Goal: Check status: Check status

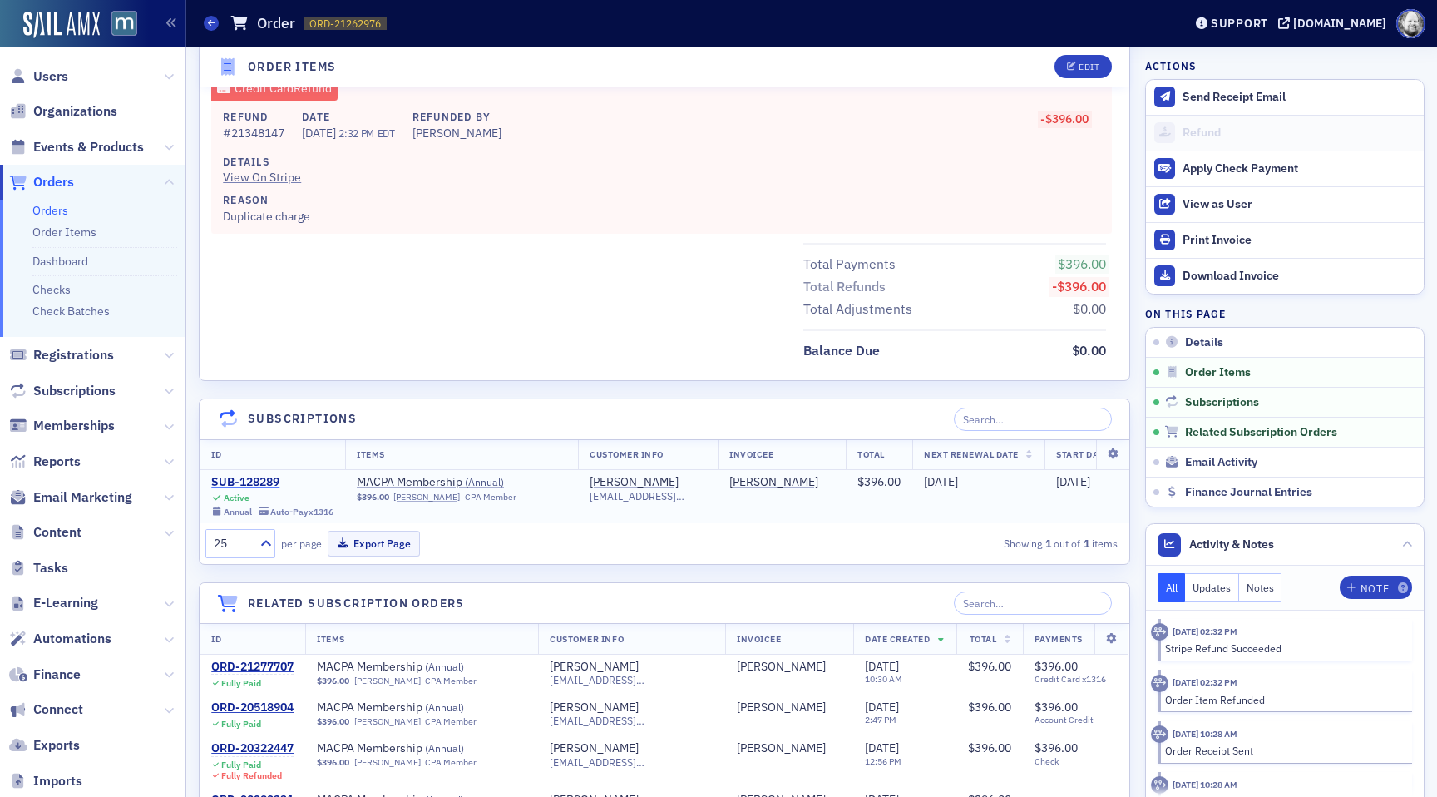
click at [260, 483] on div "SUB-128289" at bounding box center [272, 482] width 122 height 15
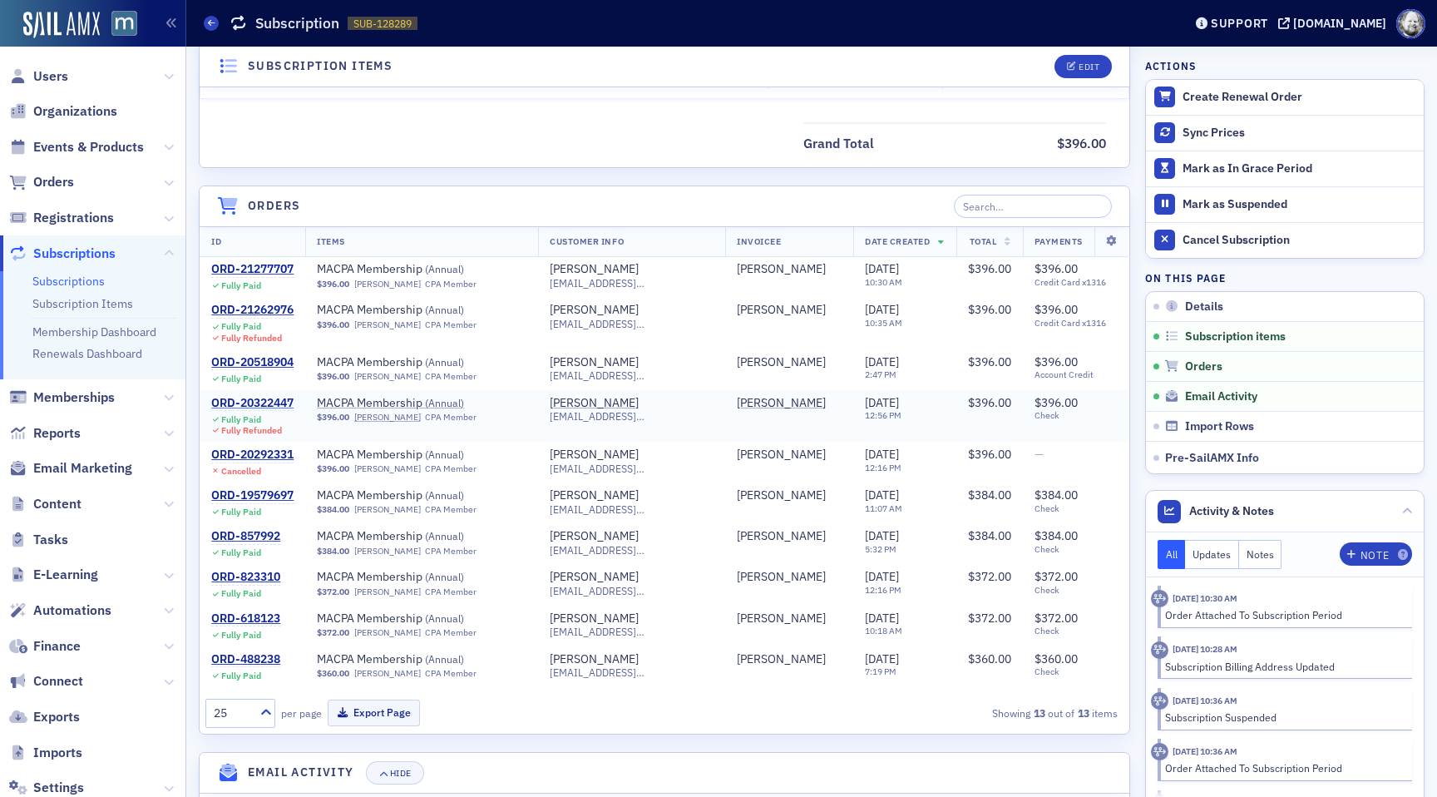
click at [266, 406] on div "ORD-20322447" at bounding box center [252, 403] width 82 height 15
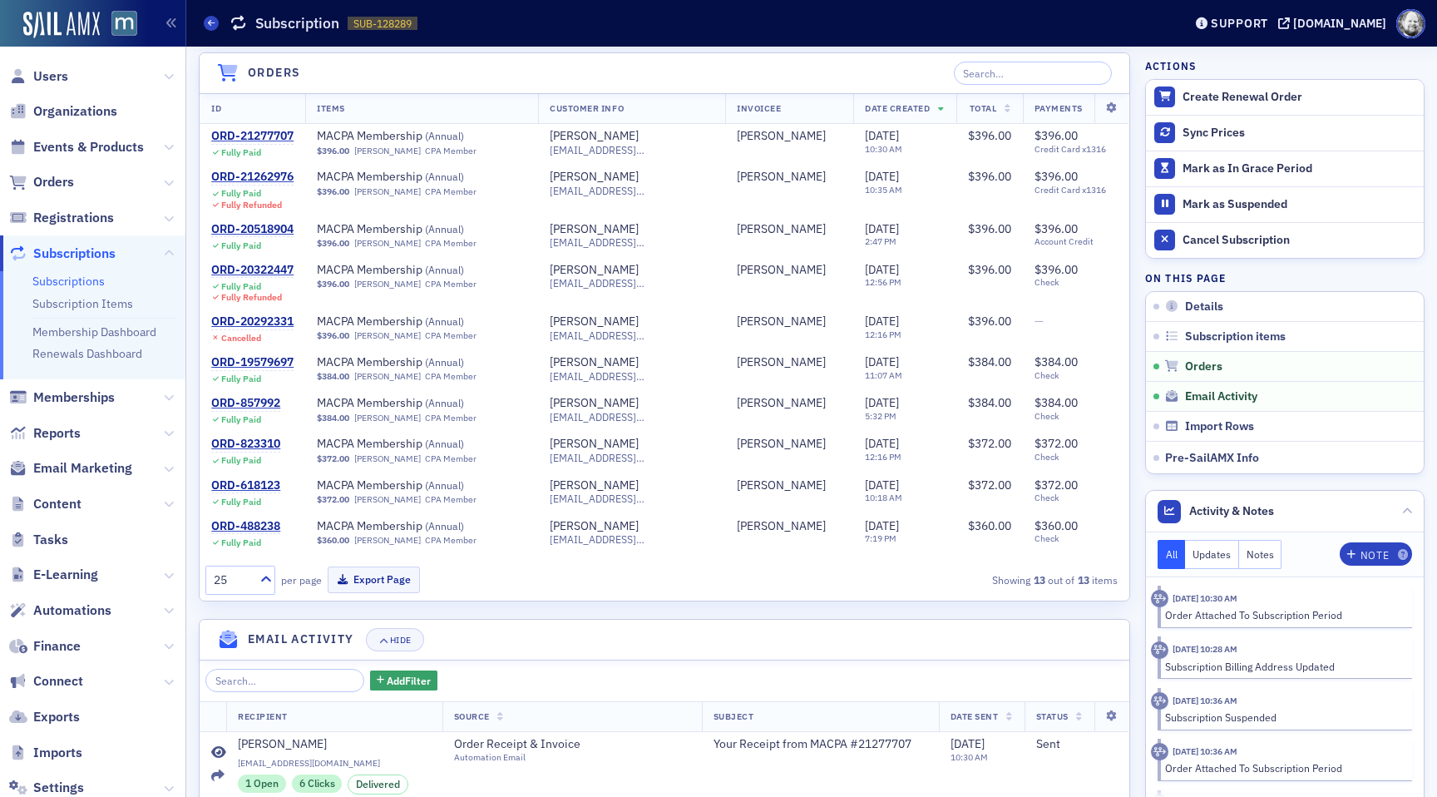
scroll to position [661, 0]
